Goal: Navigation & Orientation: Find specific page/section

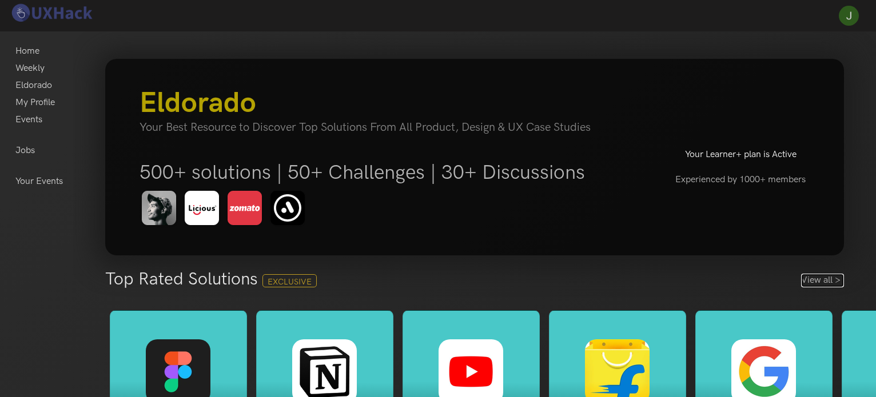
click at [808, 278] on link "View all >" at bounding box center [822, 281] width 43 height 14
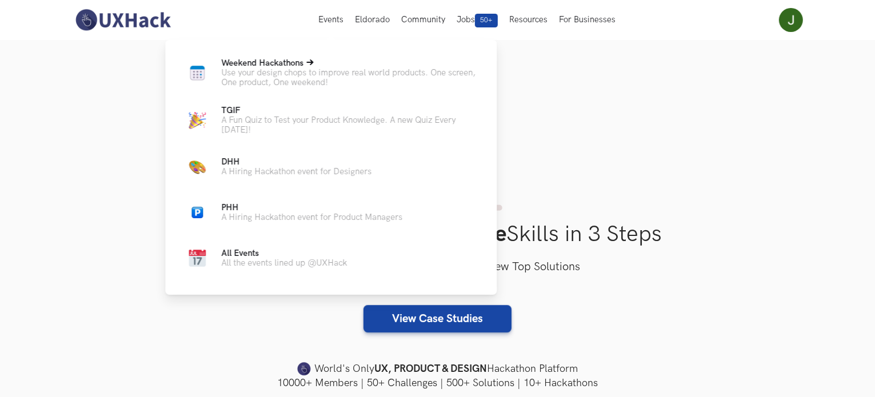
click at [300, 74] on p "Use your design chops to improve real world products. One screen, One product, …" at bounding box center [349, 77] width 257 height 19
